Goal: Information Seeking & Learning: Find specific fact

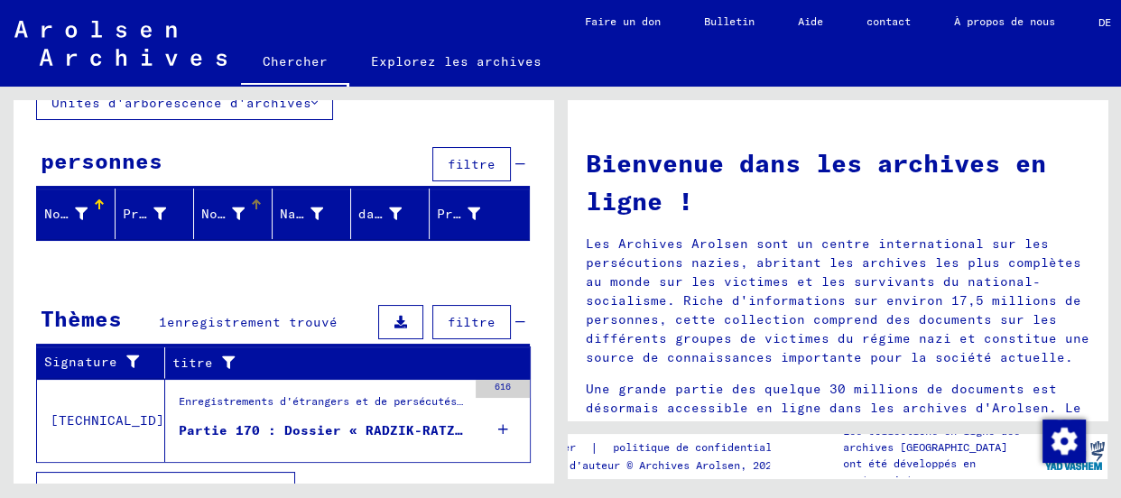
scroll to position [175, 0]
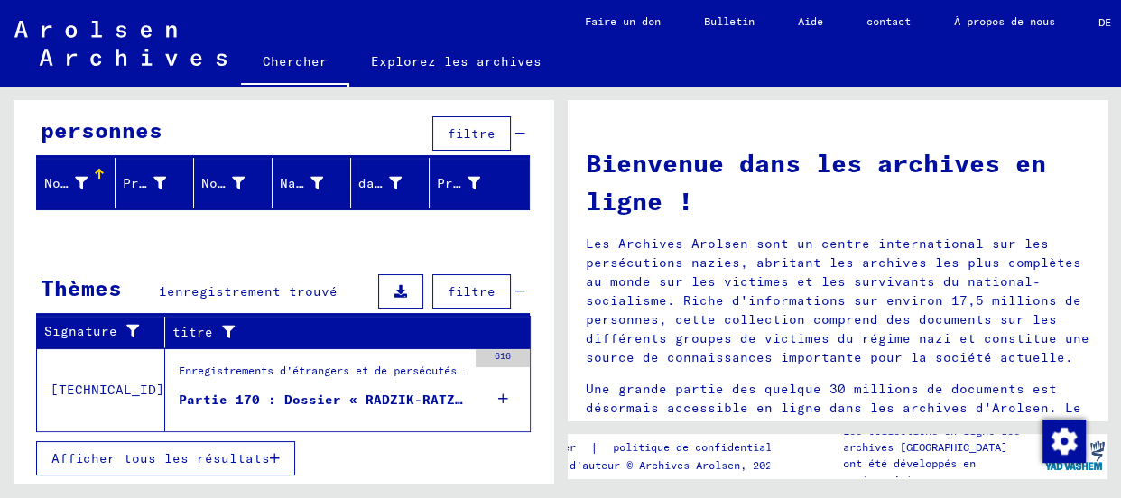
click at [237, 392] on font "Partie 170 : Dossier « RADZIK-RATZLAV »" at bounding box center [337, 400] width 317 height 16
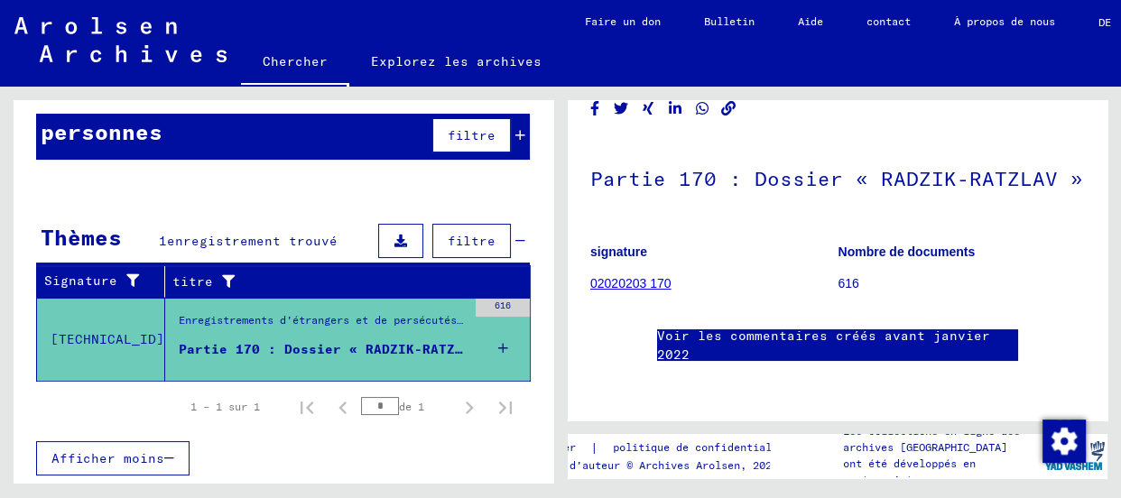
scroll to position [163, 0]
click at [632, 276] on font "02020203 170" at bounding box center [631, 283] width 81 height 14
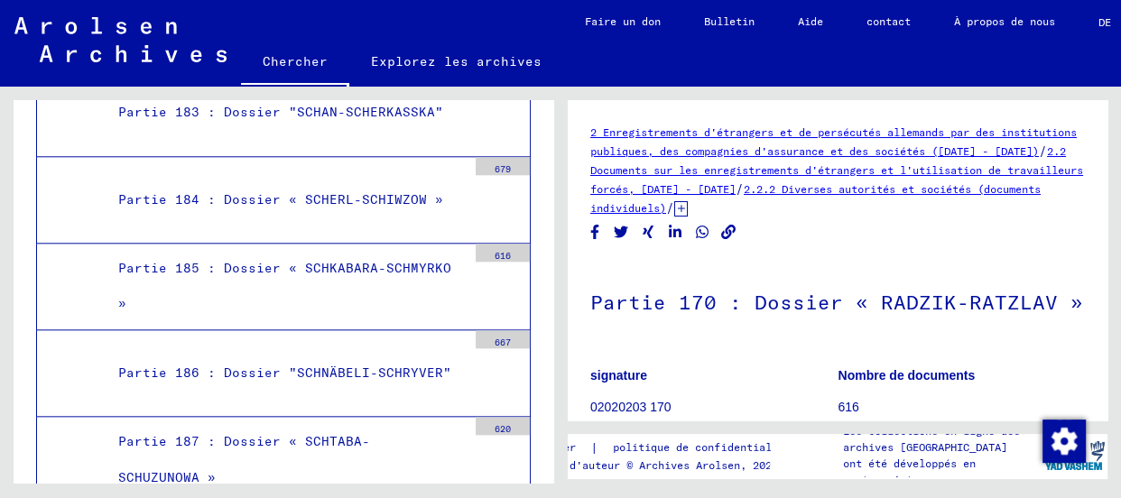
scroll to position [26497, 0]
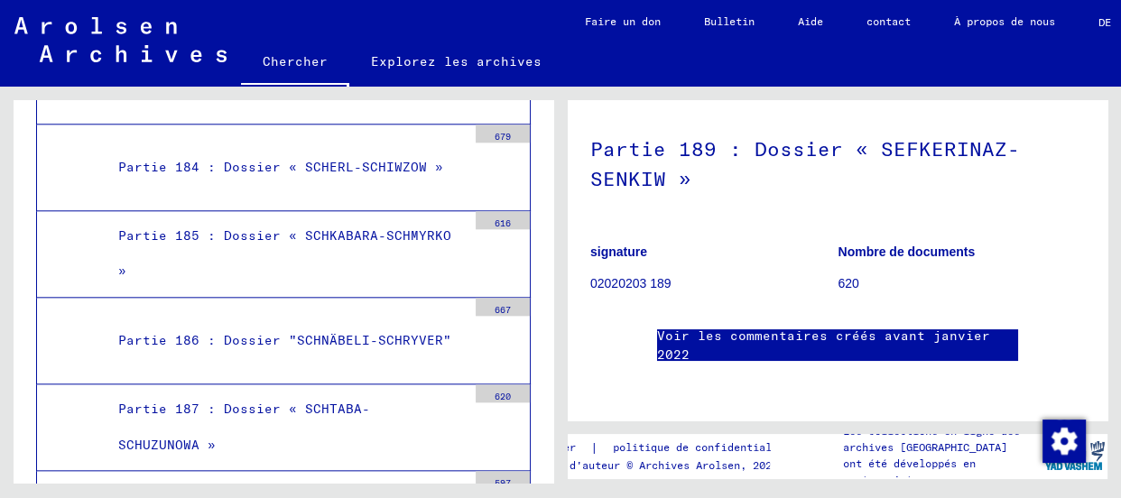
scroll to position [348, 0]
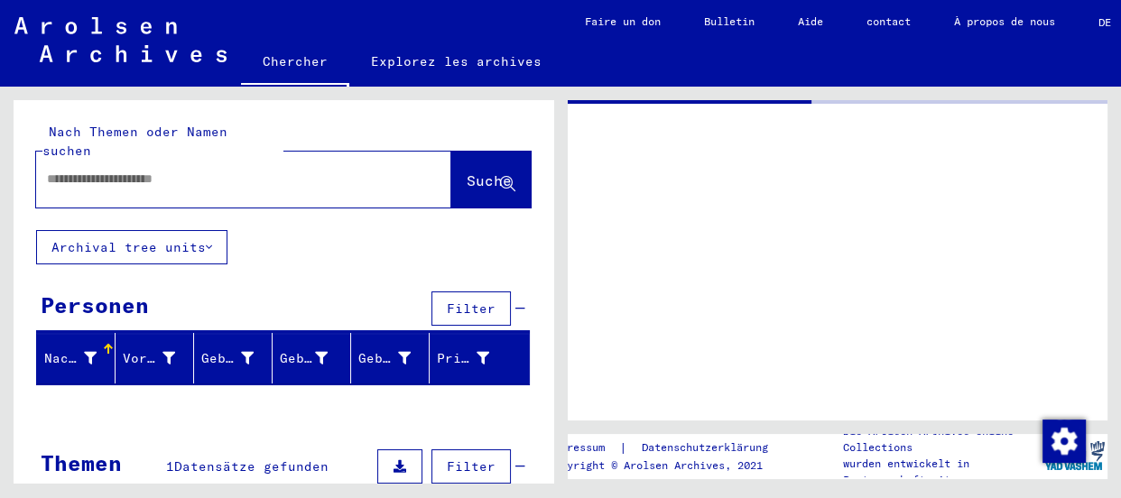
type input "*******"
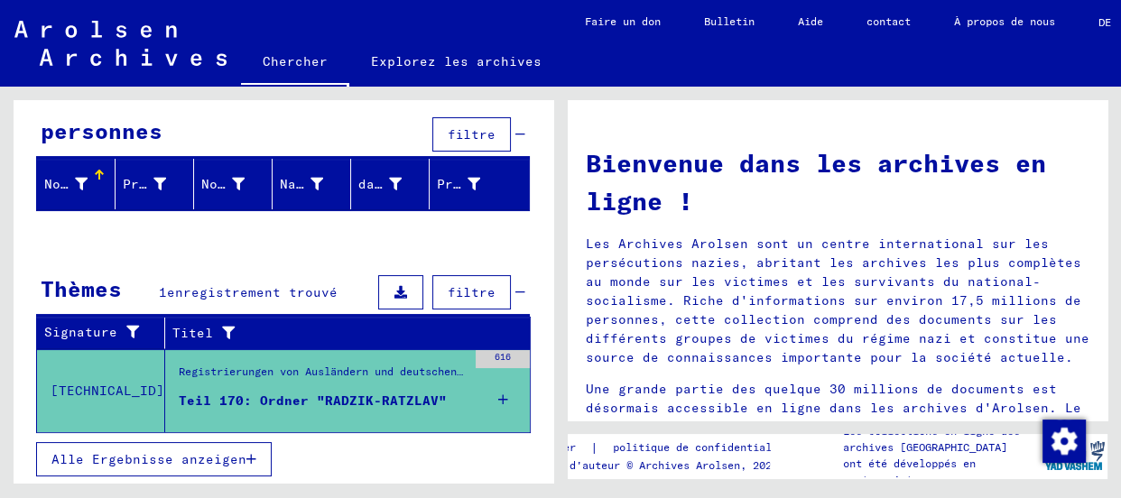
scroll to position [175, 0]
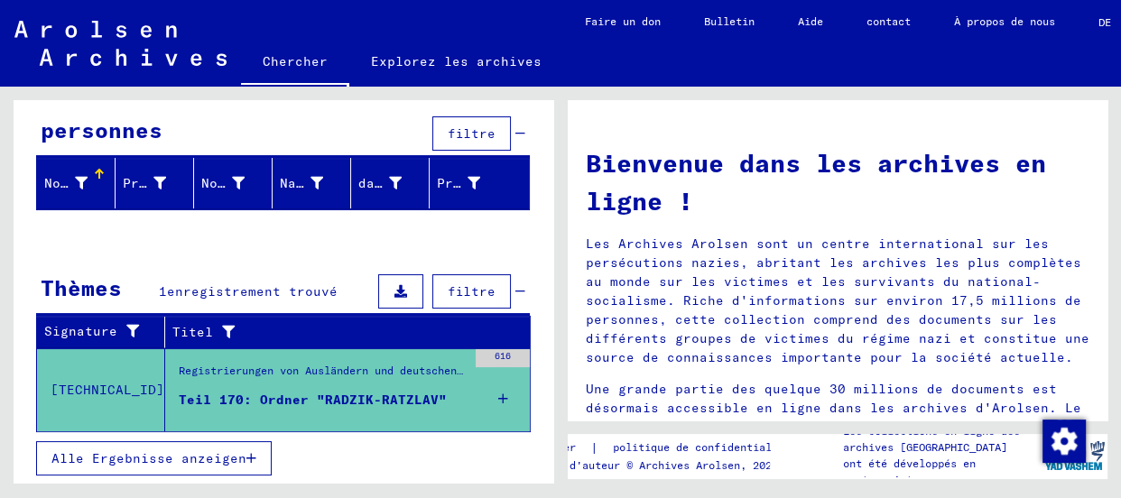
click at [498, 398] on icon at bounding box center [503, 398] width 10 height 63
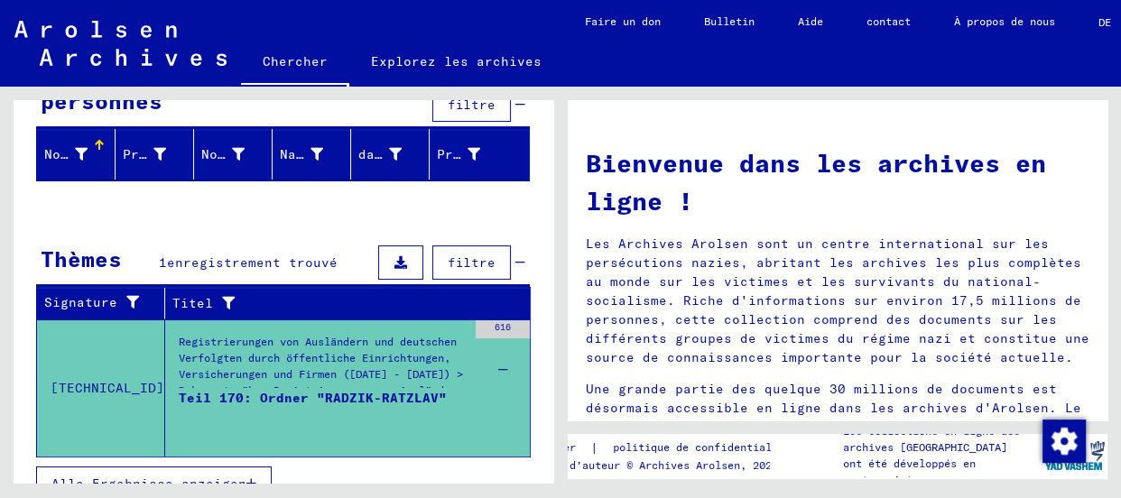
scroll to position [229, 0]
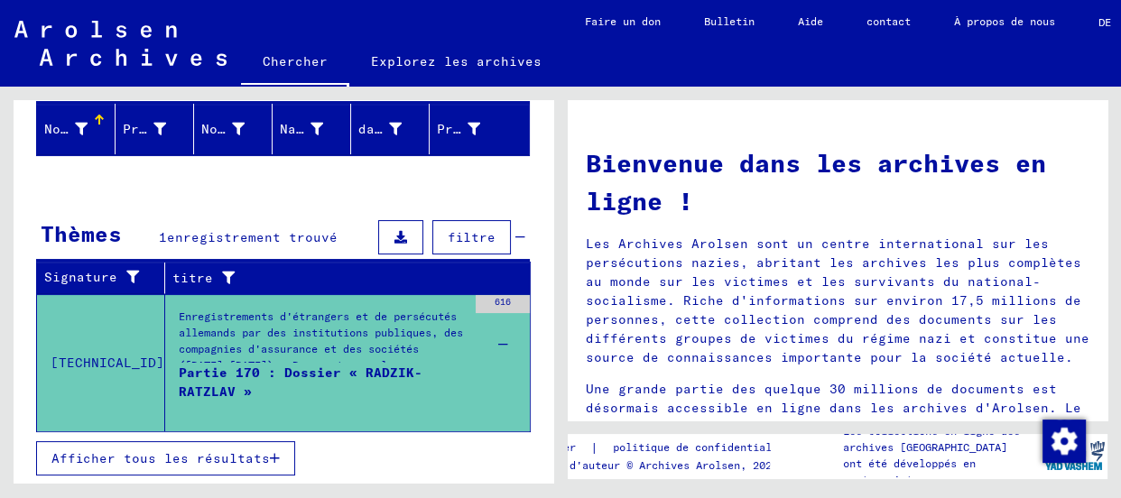
click at [339, 370] on font "Partie 170 : Dossier « RADZIK-RATZLAV »" at bounding box center [301, 382] width 244 height 35
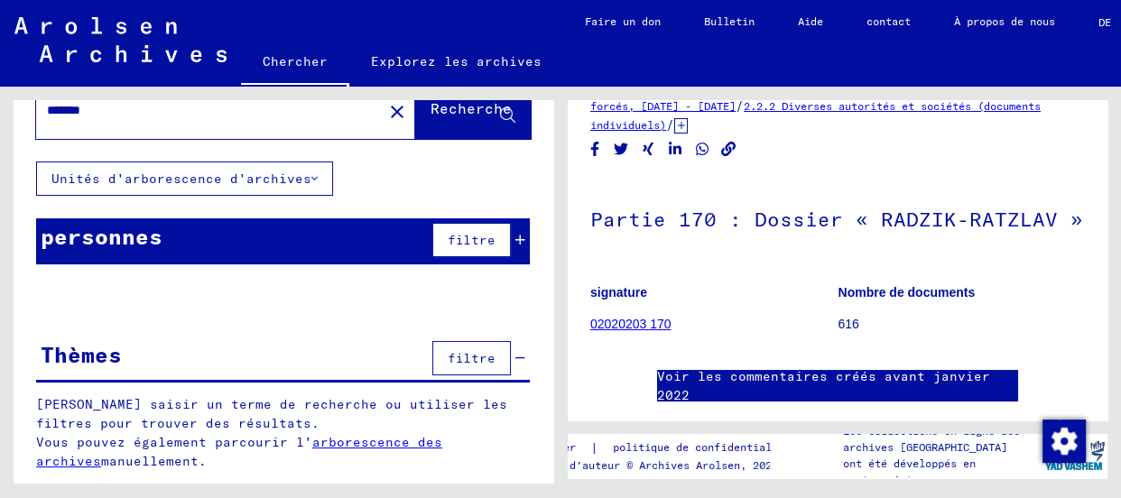
scroll to position [112, 0]
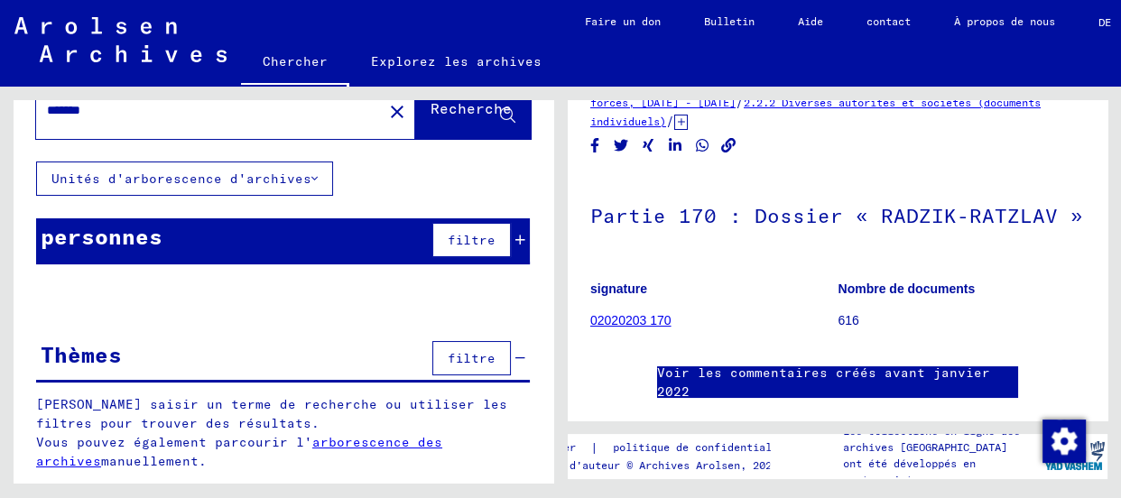
drag, startPoint x: 675, startPoint y: 406, endPoint x: 591, endPoint y: 296, distance: 139.1
click at [591, 296] on figure "signature 02020203 170" at bounding box center [714, 307] width 247 height 81
copy font "02020203 170"
click at [840, 313] on font "616" at bounding box center [849, 320] width 21 height 14
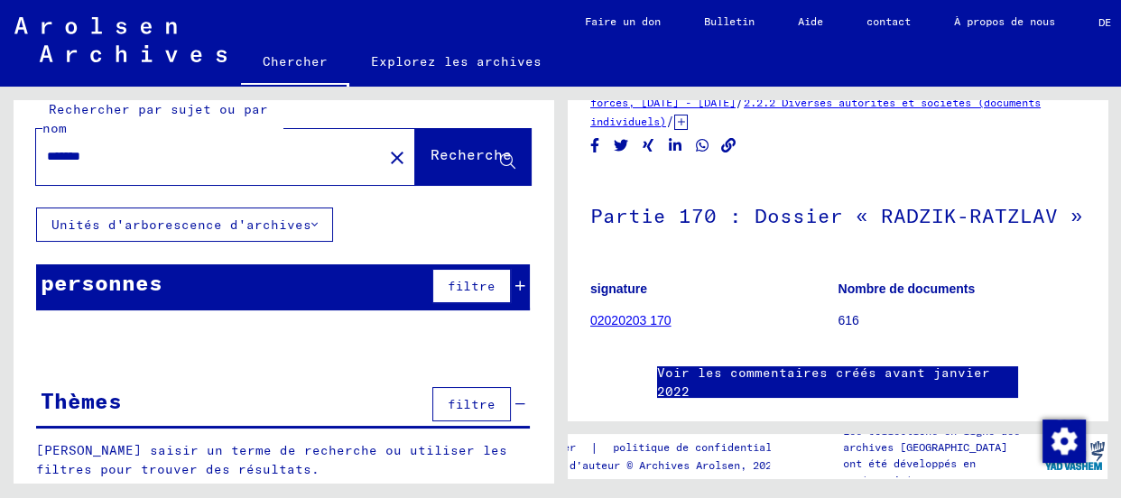
scroll to position [0, 0]
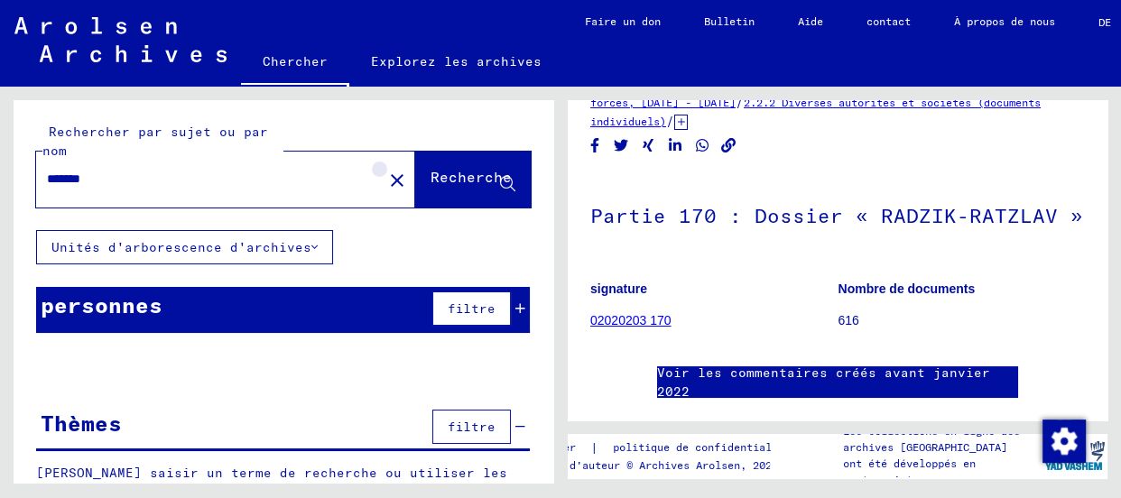
click at [386, 181] on mat-icon "close" at bounding box center [397, 181] width 22 height 22
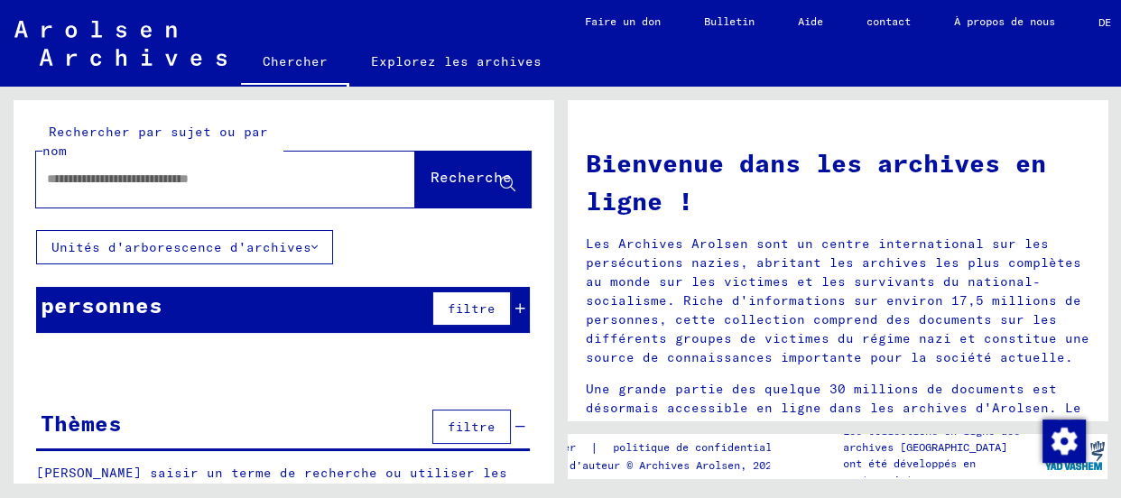
click at [143, 242] on font "Unités d'arborescence d'archives" at bounding box center [181, 247] width 260 height 16
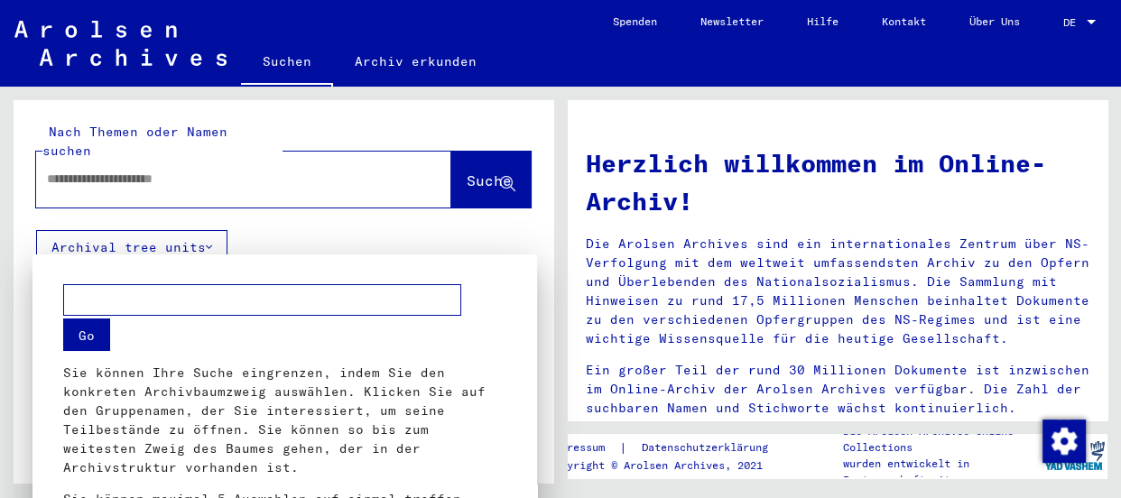
scroll to position [70, 0]
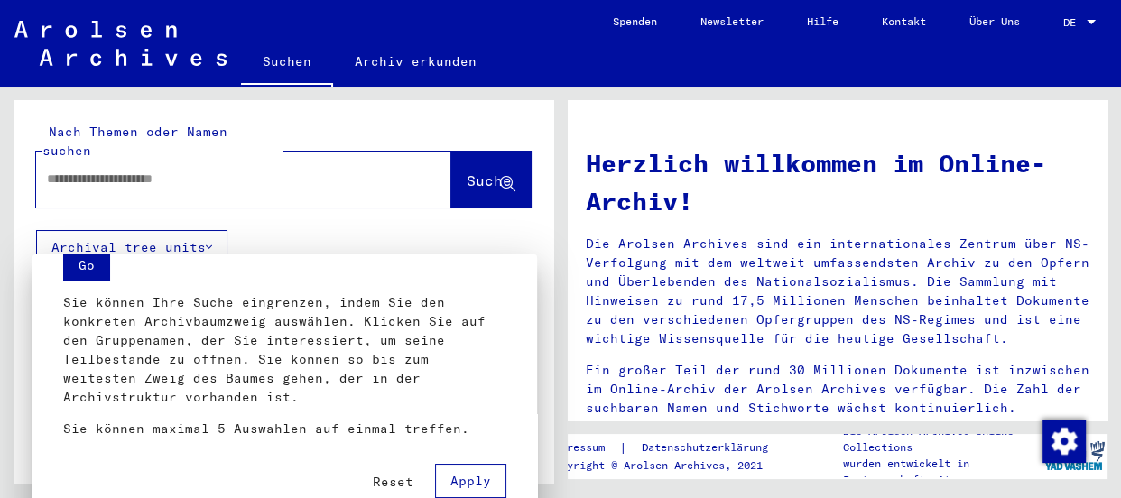
click at [464, 467] on button "Apply" at bounding box center [470, 481] width 71 height 34
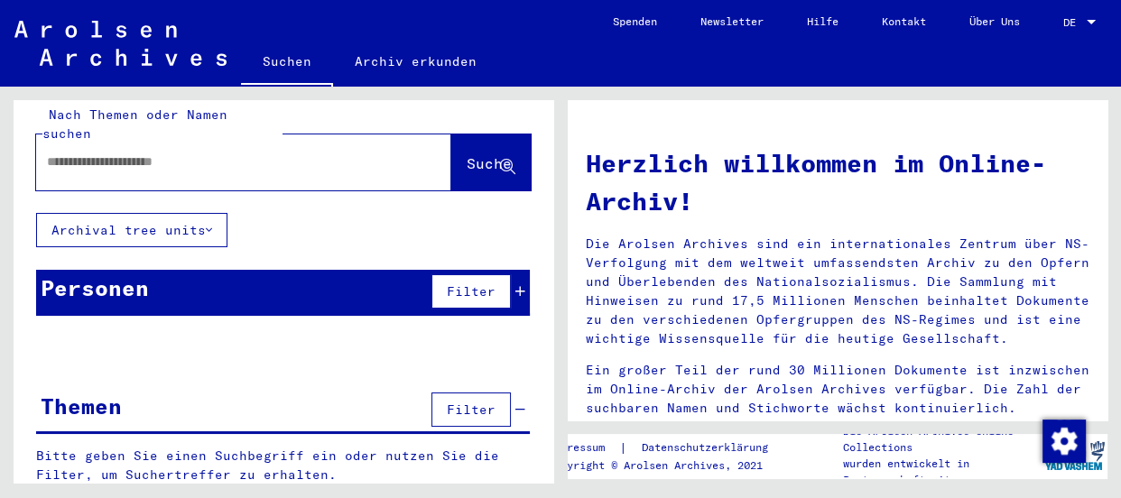
scroll to position [31, 0]
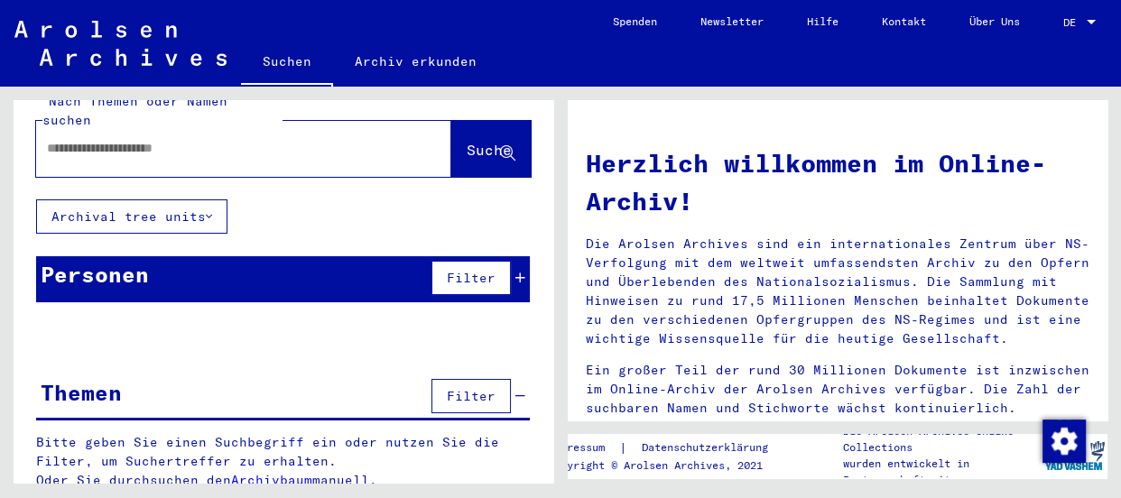
click at [460, 388] on span "Filter" at bounding box center [471, 396] width 49 height 16
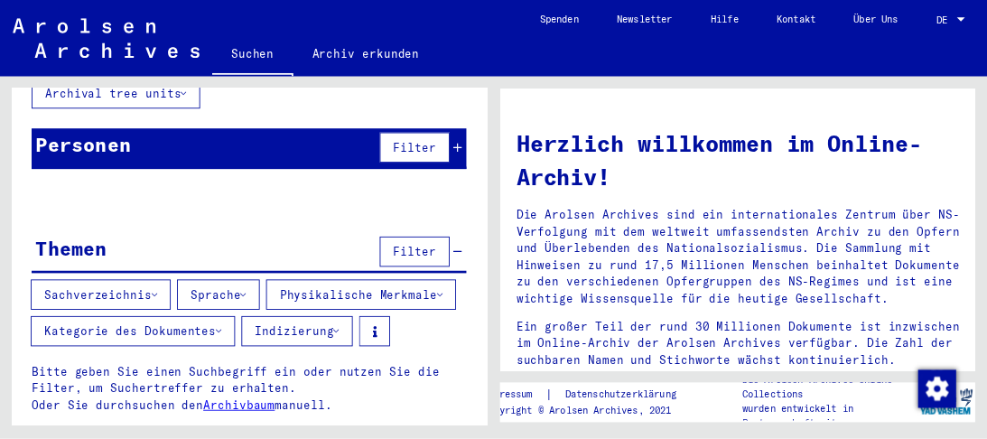
scroll to position [163, 0]
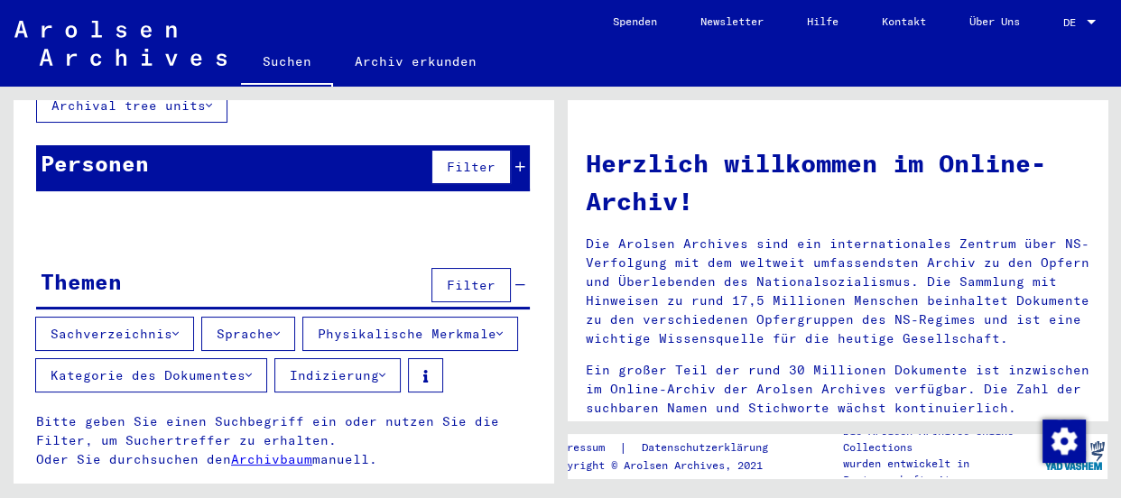
click at [339, 201] on div "Nach Themen oder Namen suchen Suche Archival tree units Personen Filter Bitte g…" at bounding box center [284, 227] width 540 height 538
drag, startPoint x: 340, startPoint y: 201, endPoint x: 222, endPoint y: 179, distance: 120.4
click at [222, 204] on p "Bitte geben Sie einen Suchbegriff ein oder nutzen Sie die Filter, um Suchertref…" at bounding box center [283, 223] width 494 height 38
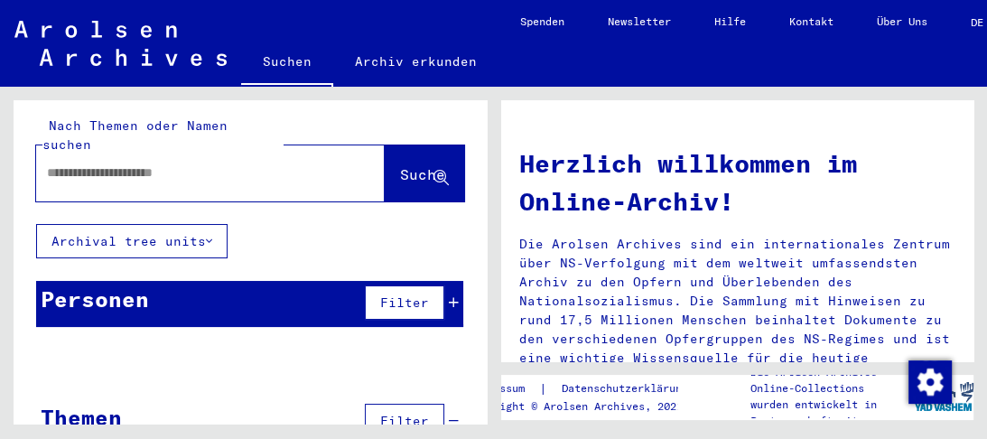
scroll to position [0, 0]
